Goal: Task Accomplishment & Management: Use online tool/utility

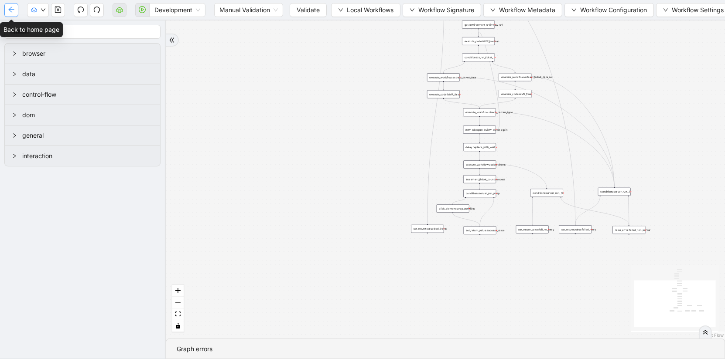
click at [6, 7] on button "button" at bounding box center [11, 10] width 14 height 14
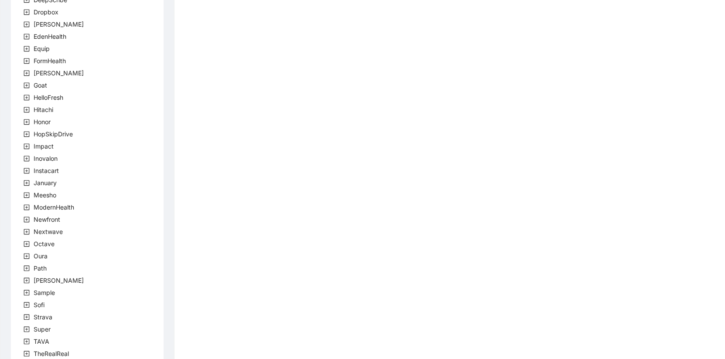
scroll to position [205, 0]
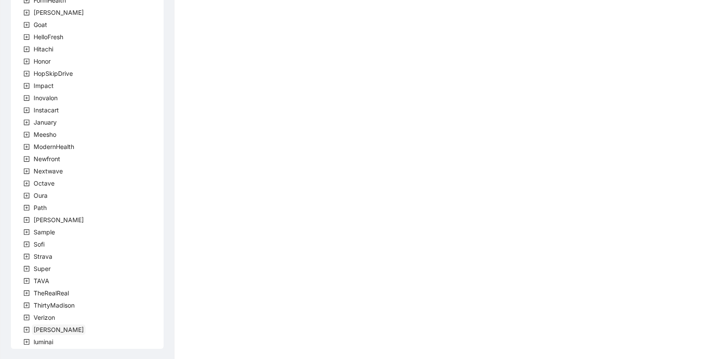
click at [38, 326] on span "[PERSON_NAME]" at bounding box center [59, 329] width 50 height 7
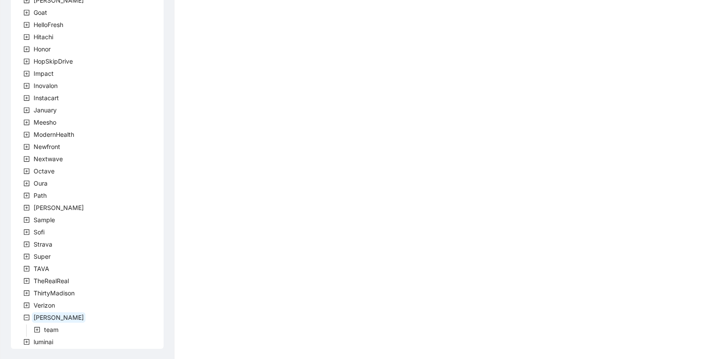
click at [37, 331] on icon "plus-square" at bounding box center [37, 330] width 6 height 6
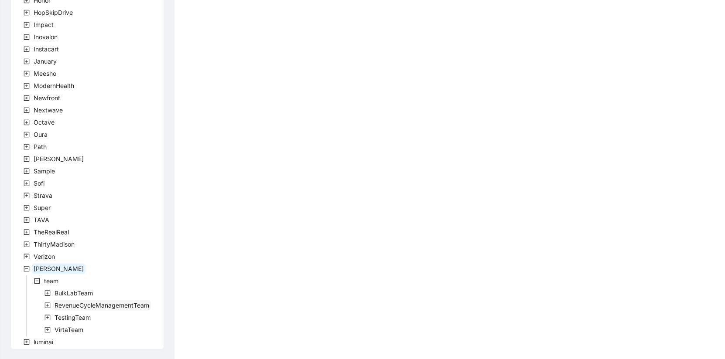
click at [55, 308] on span "RevenueCycleManagementTeam" at bounding box center [102, 305] width 95 height 7
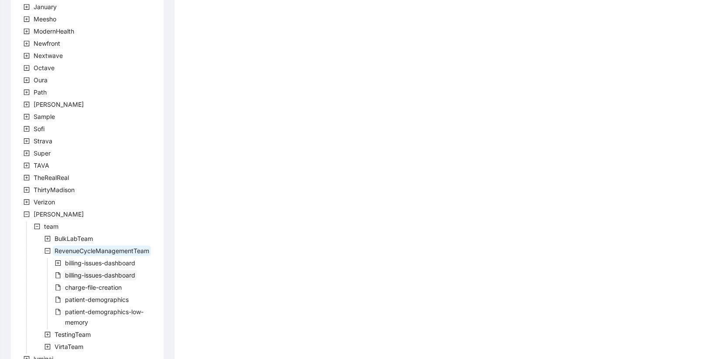
scroll to position [321, 0]
click at [95, 296] on span "patient-demographics" at bounding box center [97, 299] width 64 height 7
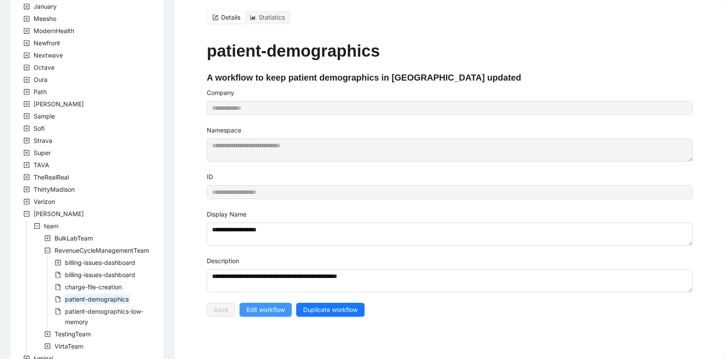
click at [271, 306] on span "Edit workflow" at bounding box center [265, 310] width 38 height 10
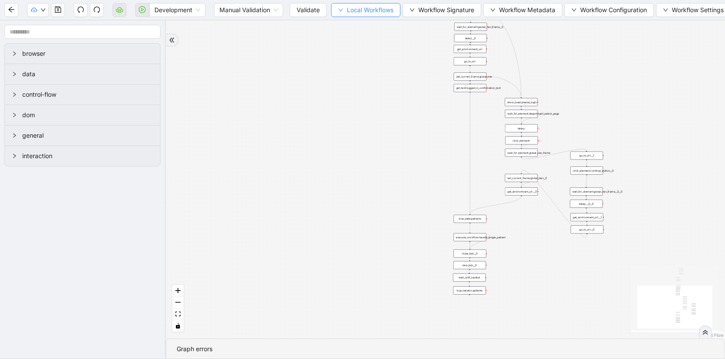
click at [353, 13] on span "Local Workflows" at bounding box center [370, 10] width 47 height 10
click at [362, 20] on li "Select" at bounding box center [365, 27] width 67 height 14
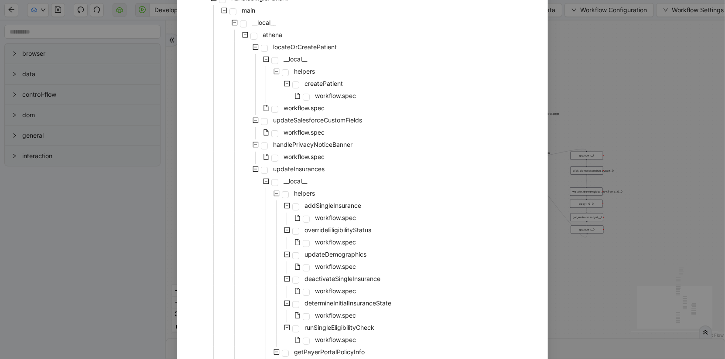
scroll to position [139, 0]
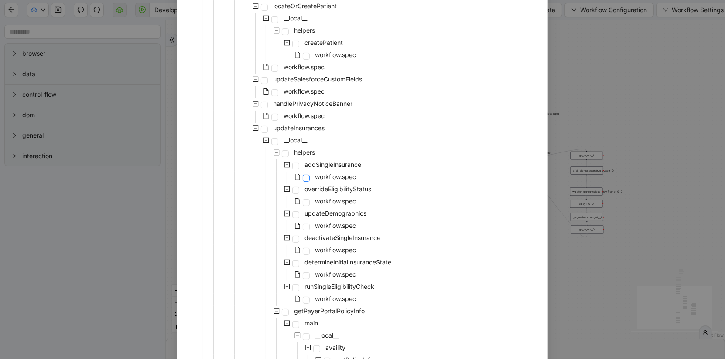
click at [308, 175] on span at bounding box center [306, 178] width 7 height 7
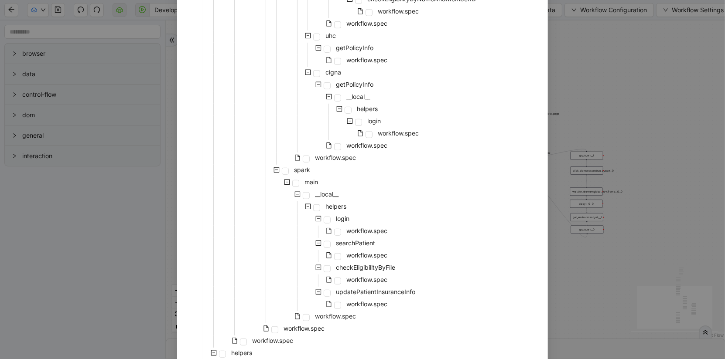
scroll to position [661, 0]
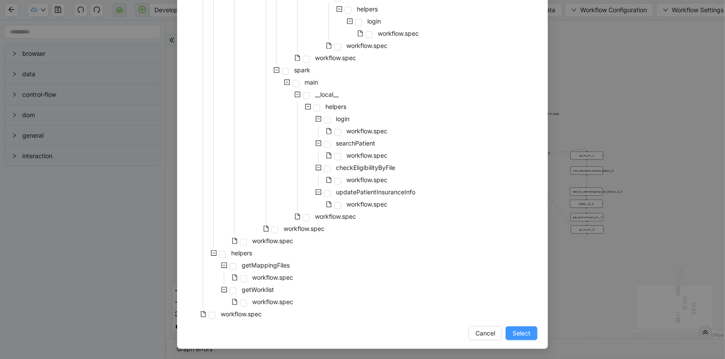
click at [513, 332] on span "Select" at bounding box center [522, 334] width 18 height 10
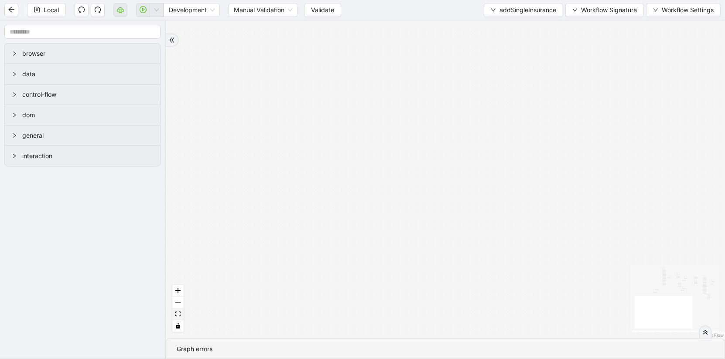
click at [176, 317] on icon "fit view" at bounding box center [177, 314] width 5 height 5
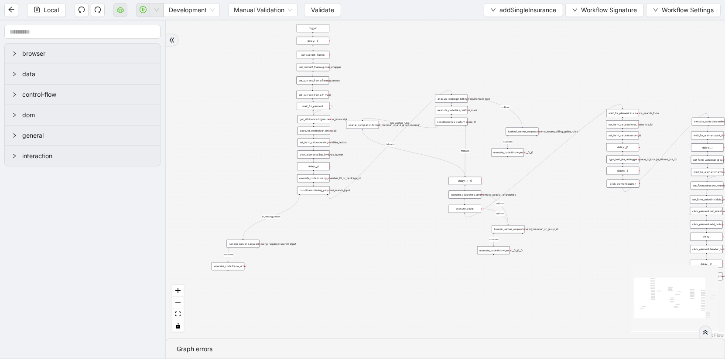
drag, startPoint x: 300, startPoint y: 82, endPoint x: 363, endPoint y: 79, distance: 62.4
click at [363, 80] on div "is_missing_values has_custom_rules success success success fallback fallback su…" at bounding box center [445, 180] width 559 height 318
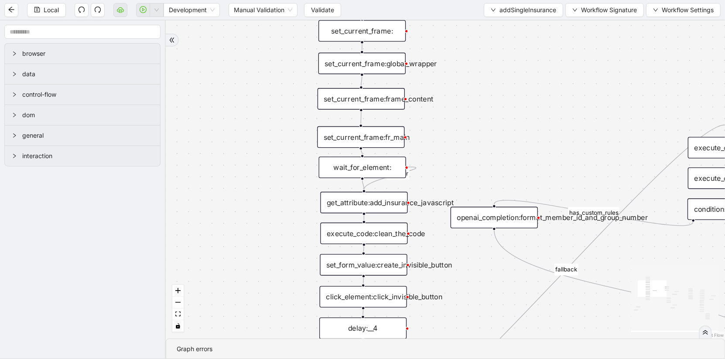
drag, startPoint x: 250, startPoint y: 143, endPoint x: 279, endPoint y: 179, distance: 45.7
click at [281, 179] on div "is_missing_values has_custom_rules success success success fallback fallback su…" at bounding box center [445, 180] width 559 height 318
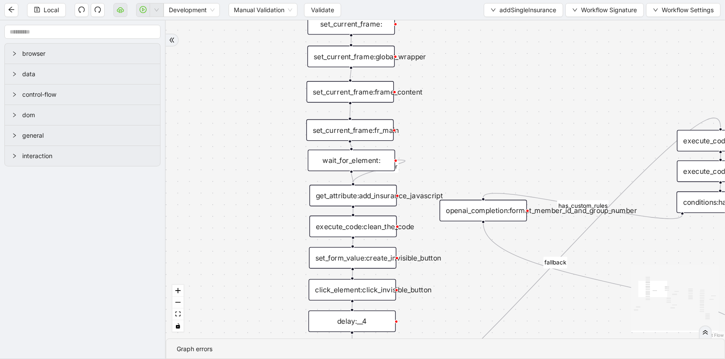
click at [337, 194] on div "get_attribute:add_insurance_javascript" at bounding box center [352, 195] width 87 height 21
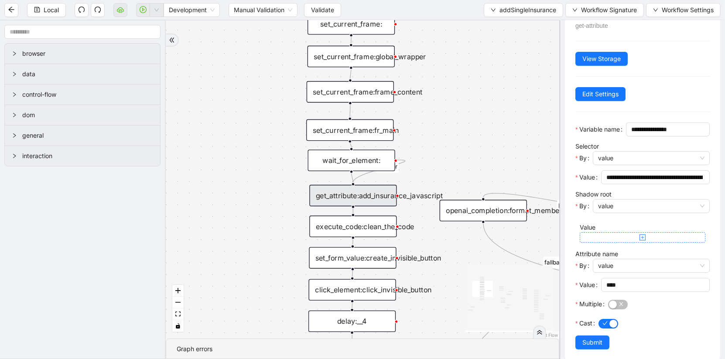
scroll to position [41, 0]
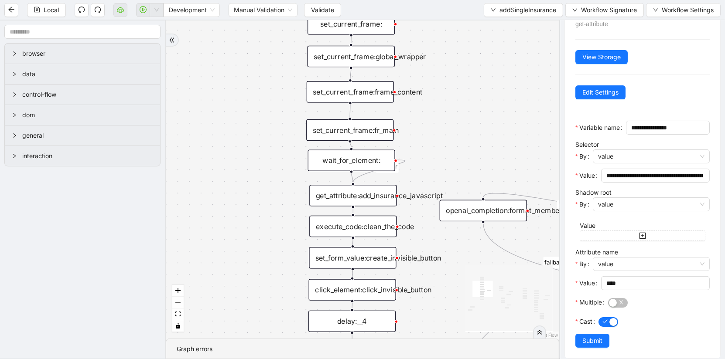
click at [331, 232] on div "execute_code:clean_the_code" at bounding box center [352, 226] width 87 height 21
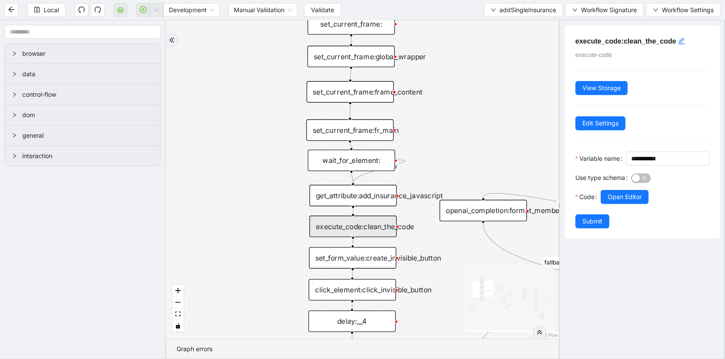
click at [350, 264] on div "set_form_value:create_invisible_button" at bounding box center [352, 257] width 87 height 21
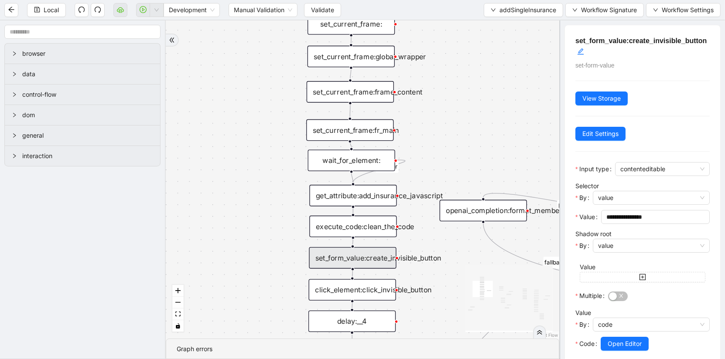
click at [372, 304] on div "is_missing_values has_custom_rules success success success fallback fallback su…" at bounding box center [363, 180] width 394 height 318
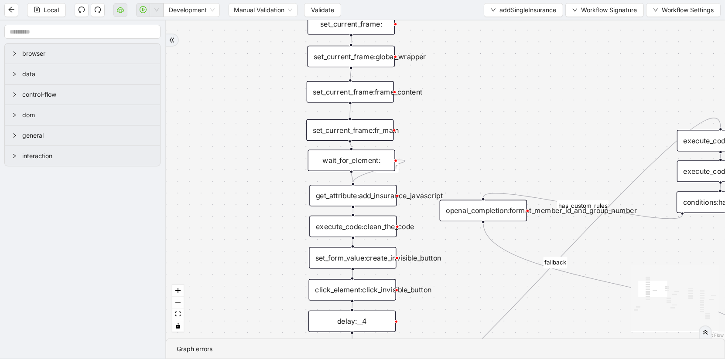
click at [372, 302] on div "is_missing_values has_custom_rules success success success fallback fallback su…" at bounding box center [445, 180] width 559 height 318
click at [372, 290] on div "click_element:click_invisible_button" at bounding box center [352, 289] width 87 height 21
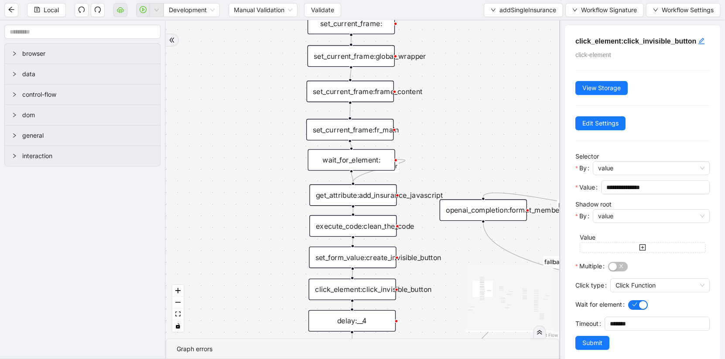
click at [377, 256] on div "set_form_value:create_invisible_button" at bounding box center [352, 257] width 87 height 21
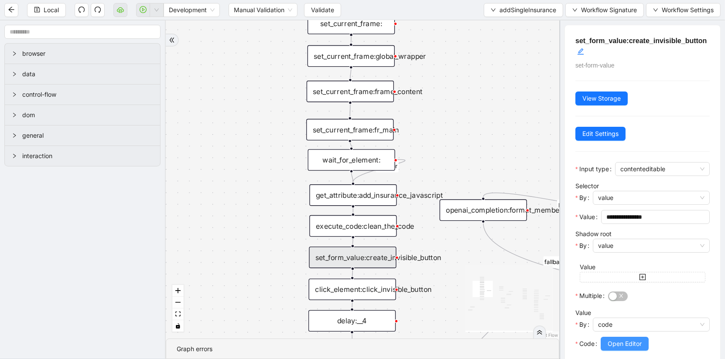
click at [627, 344] on span "Open Editor" at bounding box center [625, 344] width 34 height 10
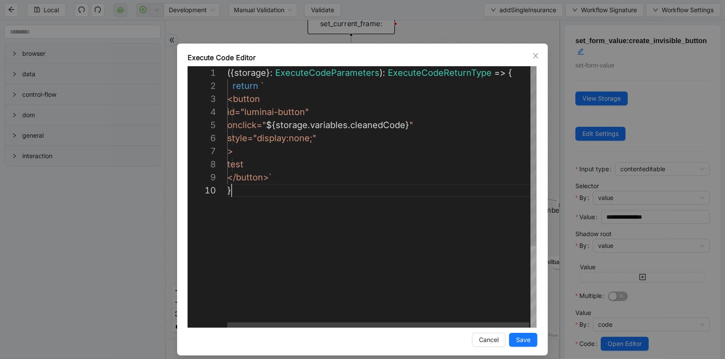
scroll to position [118, 3]
click at [303, 190] on div "({ storage }: ExecuteCodeParameters ): ExecuteCodeReturnType => { return ` <but…" at bounding box center [382, 256] width 311 height 380
click at [60, 216] on div "**********" at bounding box center [362, 179] width 725 height 359
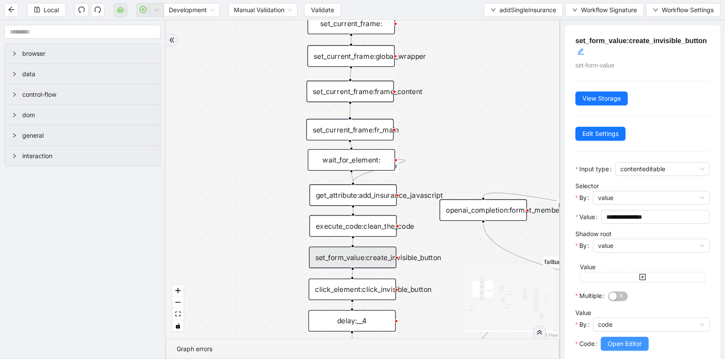
click at [631, 342] on span "Open Editor" at bounding box center [625, 344] width 34 height 10
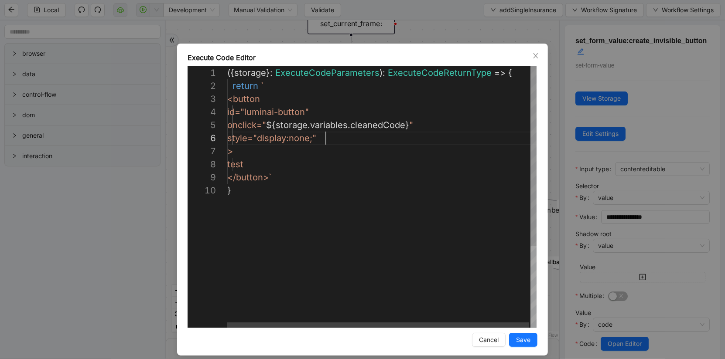
click at [324, 140] on div "({ storage }: ExecuteCodeParameters ): ExecuteCodeReturnType => { return ` <but…" at bounding box center [382, 256] width 311 height 380
click at [433, 140] on div "({ storage }: ExecuteCodeParameters ): ExecuteCodeReturnType => { return ` <but…" at bounding box center [382, 256] width 311 height 380
click at [455, 135] on div "({ storage }: ExecuteCodeParameters ): ExecuteCodeReturnType => { return ` <but…" at bounding box center [382, 256] width 311 height 380
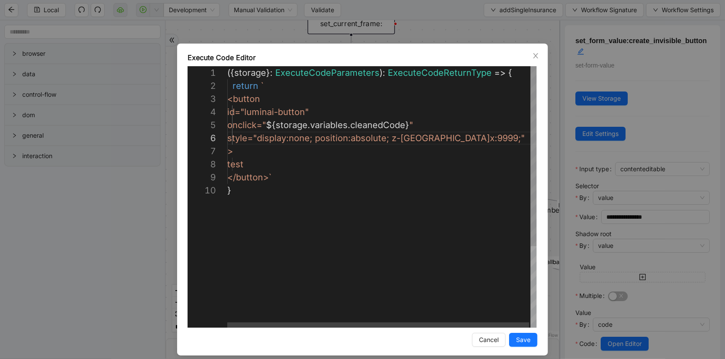
scroll to position [65, 10]
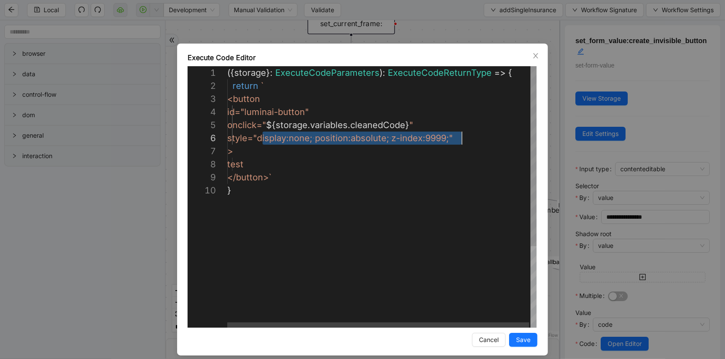
drag, startPoint x: 263, startPoint y: 139, endPoint x: 519, endPoint y: 143, distance: 256.1
paste textarea "**********"
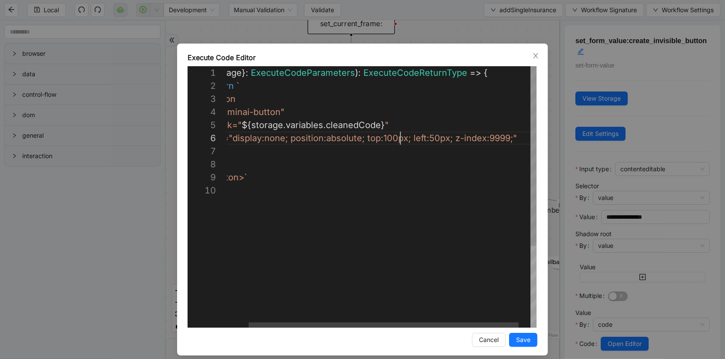
click at [399, 141] on div "({ storage }: ExecuteCodeParameters ): ExecuteCodeReturnType => { return ` <but…" at bounding box center [376, 256] width 347 height 380
click at [431, 139] on div "({ storage }: ExecuteCodeParameters ): ExecuteCodeReturnType => { return ` <but…" at bounding box center [372, 256] width 338 height 380
click at [429, 146] on div "({ storage }: ExecuteCodeParameters ): ExecuteCodeReturnType => { return ` <but…" at bounding box center [372, 256] width 338 height 380
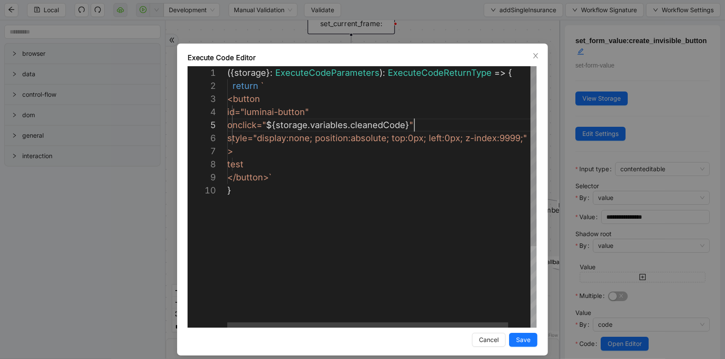
scroll to position [52, 190]
drag, startPoint x: 416, startPoint y: 125, endPoint x: 466, endPoint y: 185, distance: 78.7
click at [444, 286] on div "({ storage }: ExecuteCodeParameters ): ExecuteCodeReturnType => { return ` <but…" at bounding box center [393, 256] width 333 height 380
type textarea "**********"
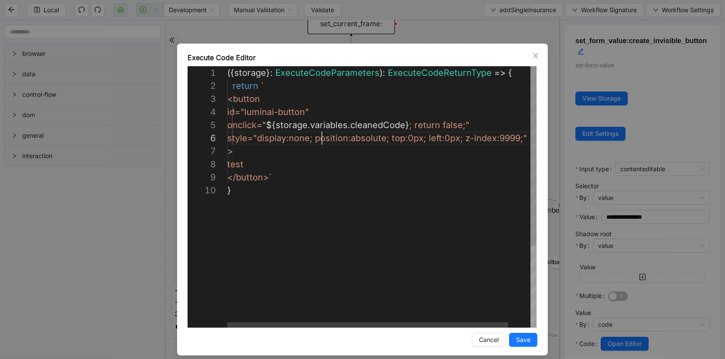
scroll to position [65, 10]
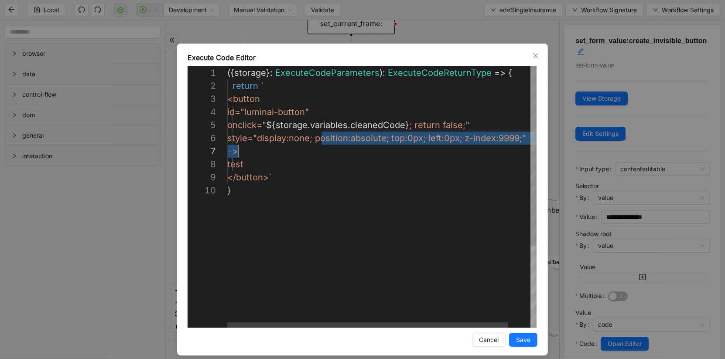
drag, startPoint x: 323, startPoint y: 141, endPoint x: 329, endPoint y: 157, distance: 16.3
click at [347, 207] on div "({ storage }: ExecuteCodeParameters ): ExecuteCodeReturnType => { return ` <but…" at bounding box center [393, 256] width 333 height 380
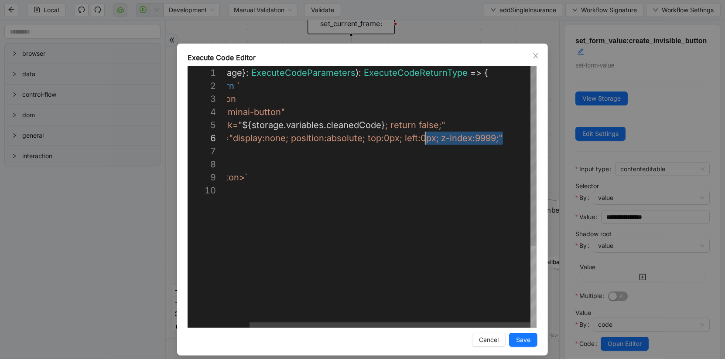
drag, startPoint x: 501, startPoint y: 139, endPoint x: 426, endPoint y: 139, distance: 75.0
click at [442, 181] on div "({ storage }: ExecuteCodeParameters ): ExecuteCodeReturnType => { return ` <but…" at bounding box center [369, 256] width 333 height 380
drag, startPoint x: 444, startPoint y: 123, endPoint x: 399, endPoint y: 124, distance: 45.4
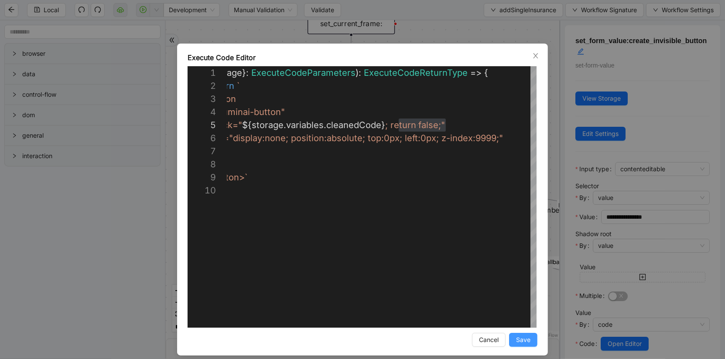
click at [525, 335] on button "Save" at bounding box center [523, 340] width 28 height 14
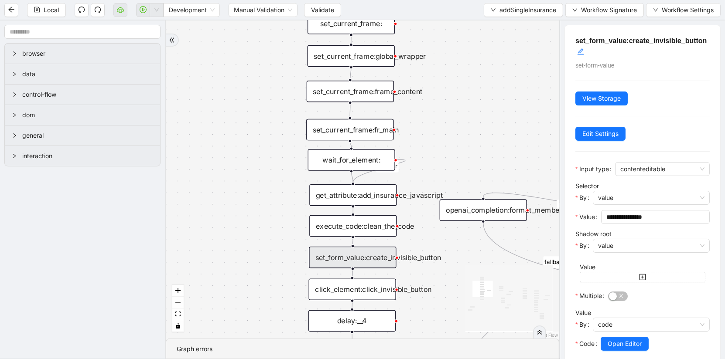
scroll to position [53, 0]
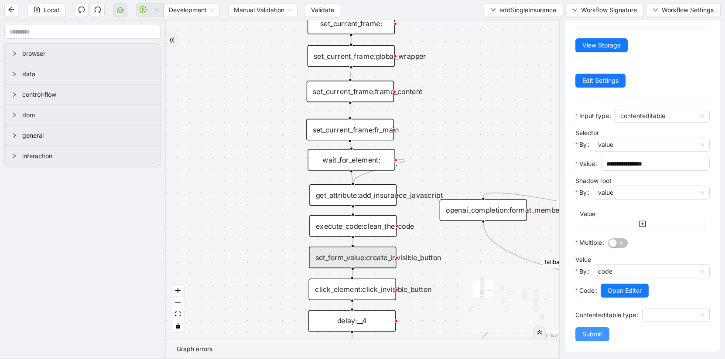
click at [603, 331] on button "Submit" at bounding box center [592, 335] width 34 height 14
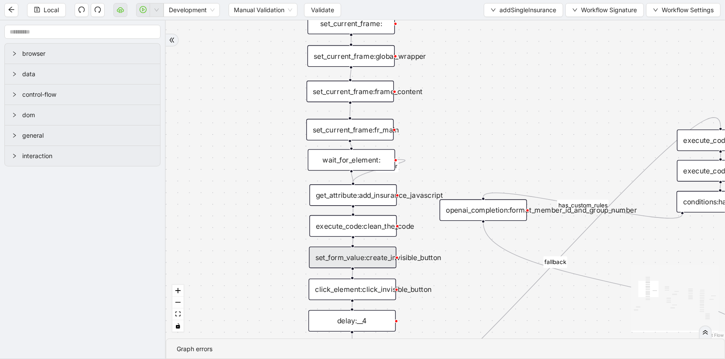
scroll to position [0, 0]
click at [51, 8] on span "Local" at bounding box center [51, 10] width 15 height 10
click at [525, 9] on span "addSingleInsurance" at bounding box center [528, 10] width 57 height 10
click at [321, 6] on span "Validate" at bounding box center [322, 10] width 23 height 10
click at [373, 260] on div "set_form_value:create_invisible_button" at bounding box center [352, 257] width 87 height 21
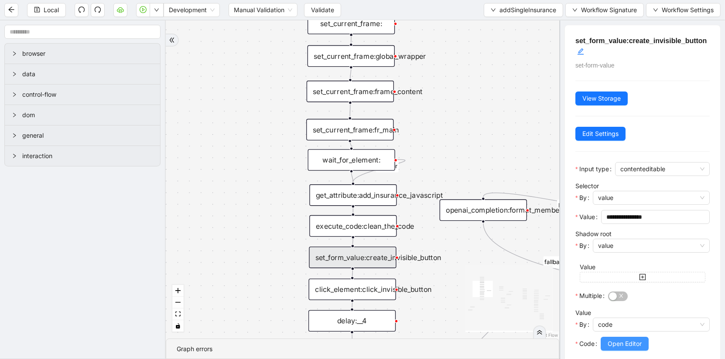
click at [610, 345] on span "Open Editor" at bounding box center [625, 344] width 34 height 10
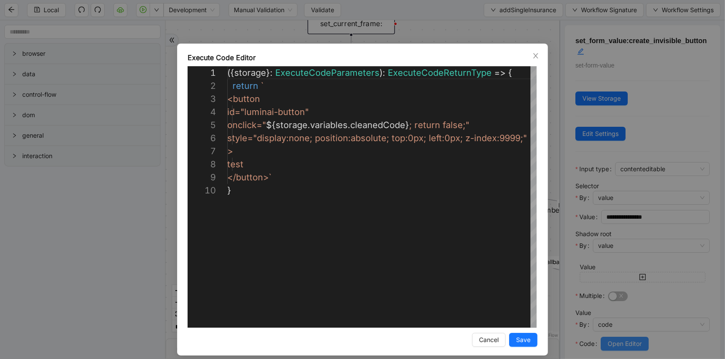
scroll to position [118, 0]
click at [611, 211] on div "**********" at bounding box center [362, 179] width 725 height 359
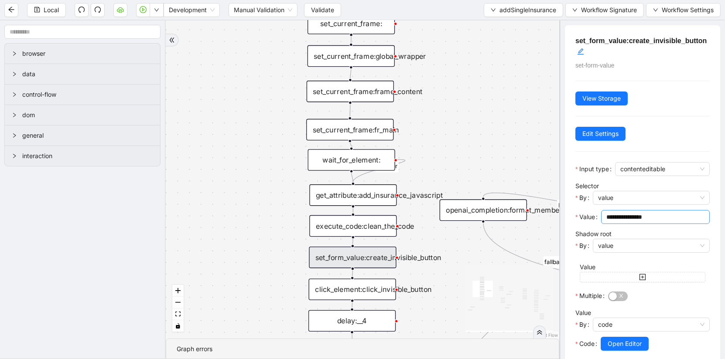
click at [630, 216] on input "**********" at bounding box center [654, 217] width 96 height 10
type input "**********"
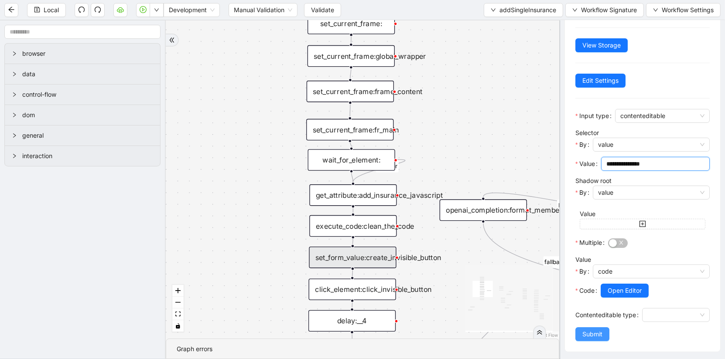
click at [592, 333] on span "Submit" at bounding box center [592, 335] width 20 height 10
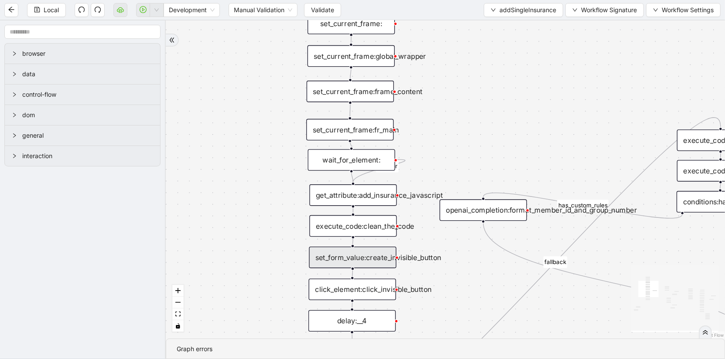
scroll to position [0, 0]
click at [52, 9] on span "Local" at bounding box center [51, 10] width 15 height 10
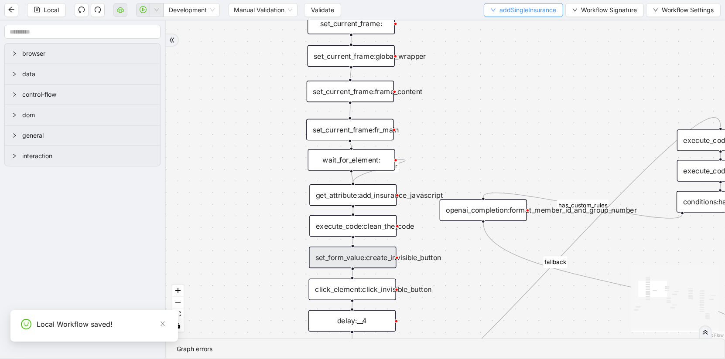
click at [531, 16] on button "addSingleInsurance" at bounding box center [523, 10] width 79 height 14
click at [518, 27] on span "Select" at bounding box center [522, 27] width 65 height 10
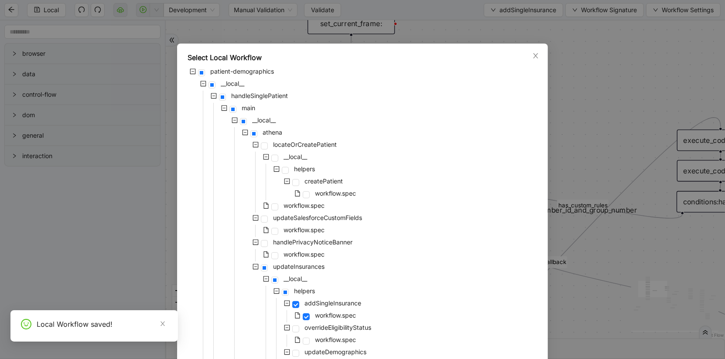
scroll to position [661, 0]
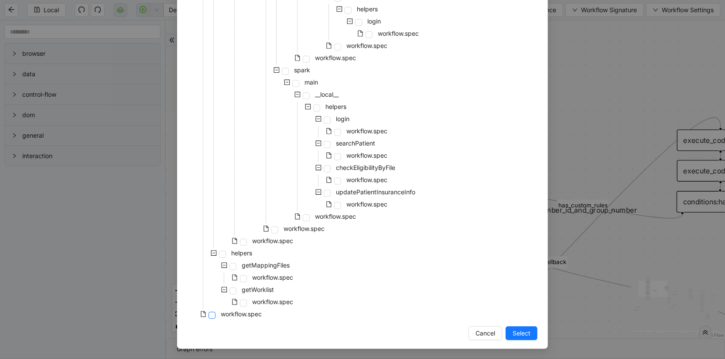
click at [212, 315] on span at bounding box center [212, 315] width 7 height 7
click at [516, 336] on span "Select" at bounding box center [522, 334] width 18 height 10
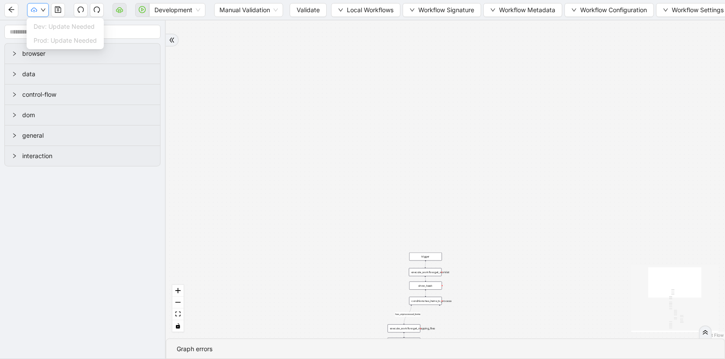
click at [43, 11] on icon "down" at bounding box center [43, 9] width 5 height 5
click at [308, 10] on span "Validate" at bounding box center [308, 10] width 23 height 10
click at [309, 81] on div "has_unprocessed_items onError onError onError onError onError onError trigger l…" at bounding box center [445, 180] width 559 height 318
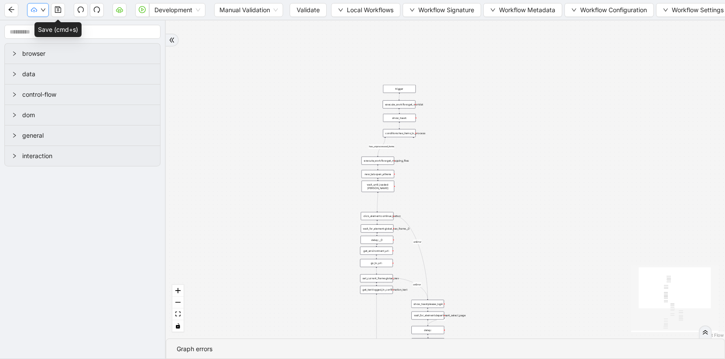
click at [41, 10] on icon "down" at bounding box center [43, 9] width 5 height 5
click at [62, 27] on span "Dev: Update Needed" at bounding box center [65, 27] width 63 height 10
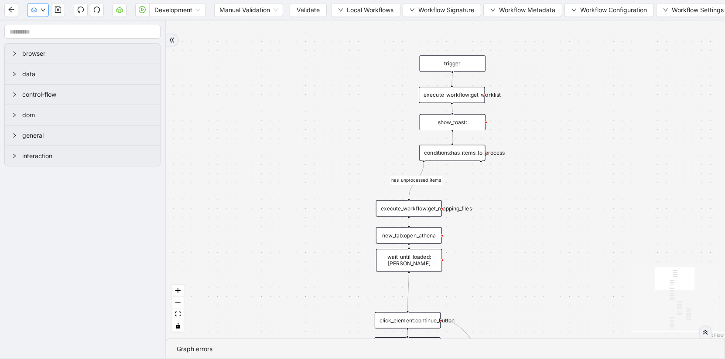
click at [48, 13] on button "button" at bounding box center [38, 10] width 22 height 14
click at [73, 44] on span "Prod: Update Needed" at bounding box center [65, 41] width 63 height 10
